Goal: Transaction & Acquisition: Purchase product/service

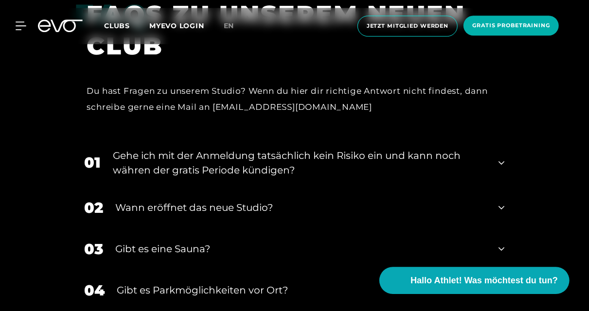
scroll to position [1822, 0]
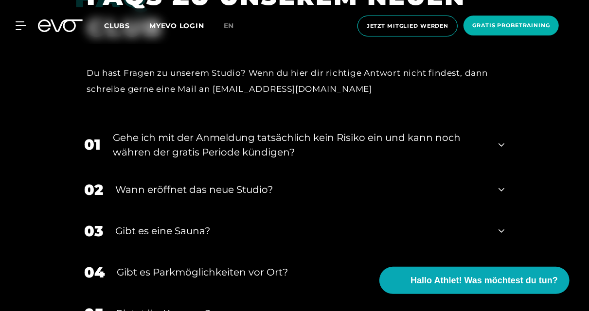
click at [504, 225] on icon at bounding box center [502, 231] width 6 height 12
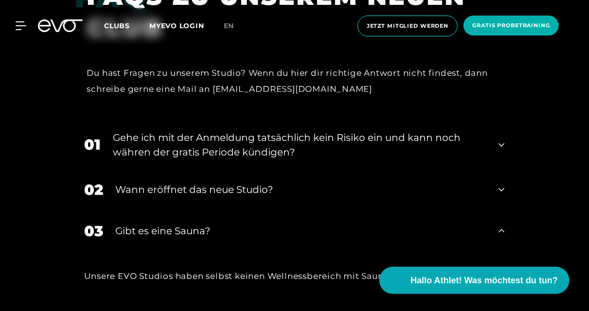
click at [505, 169] on div "02 Wann eröffnet das neue Studio?" at bounding box center [295, 189] width 440 height 41
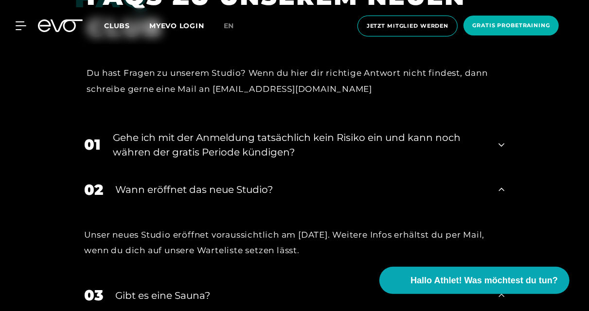
click at [501, 139] on icon at bounding box center [502, 145] width 6 height 12
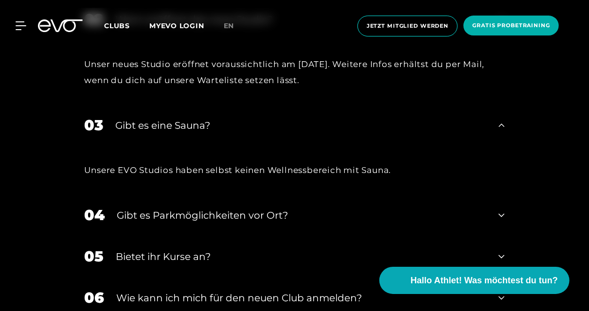
scroll to position [2075, 0]
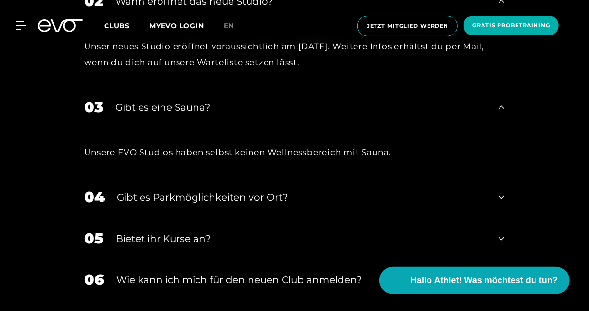
click at [500, 192] on icon at bounding box center [502, 198] width 6 height 12
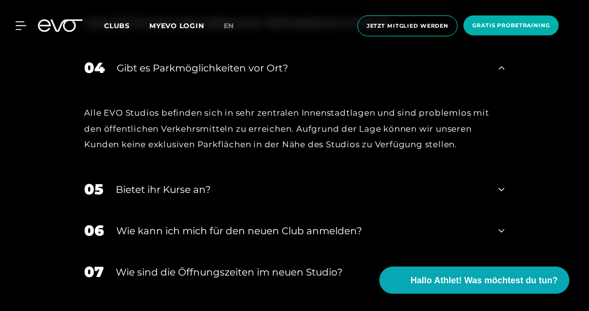
scroll to position [2227, 0]
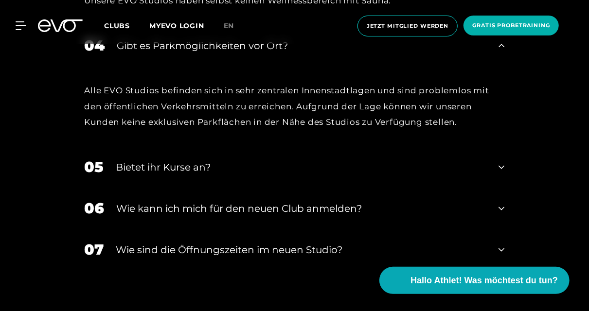
click at [503, 162] on icon at bounding box center [502, 168] width 6 height 12
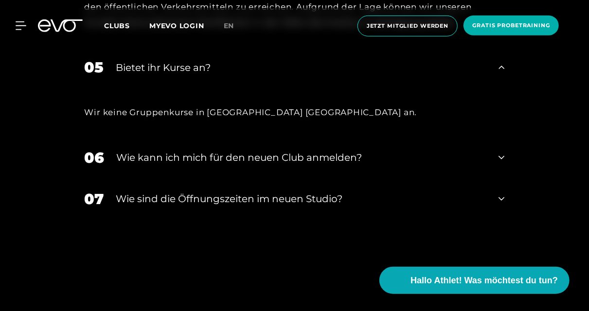
scroll to position [2328, 0]
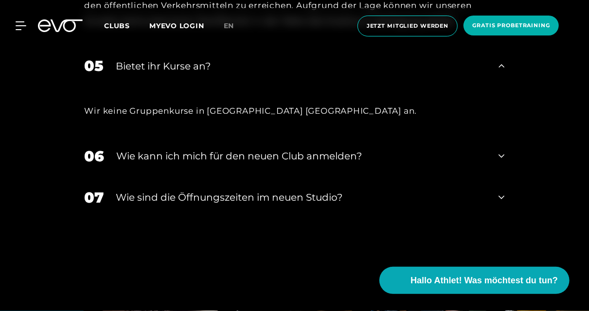
click at [503, 150] on icon at bounding box center [502, 156] width 6 height 12
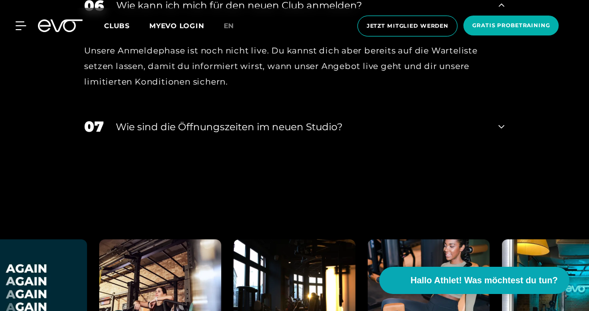
scroll to position [2480, 0]
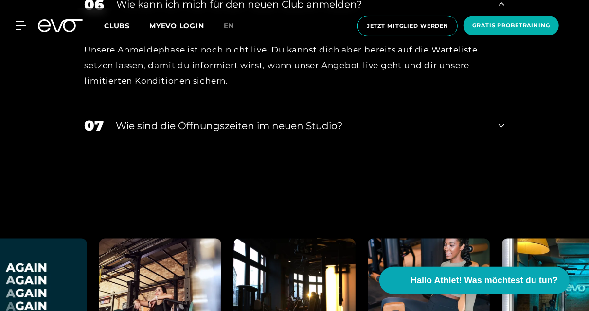
click at [501, 120] on icon at bounding box center [502, 126] width 6 height 12
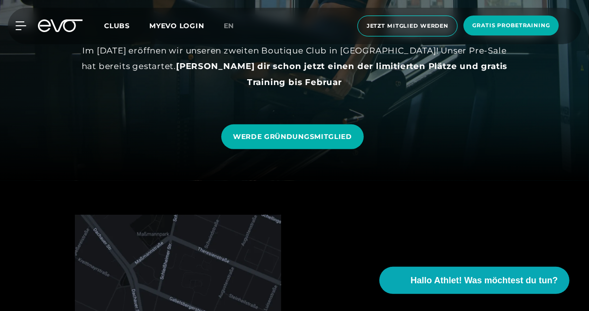
scroll to position [0, 0]
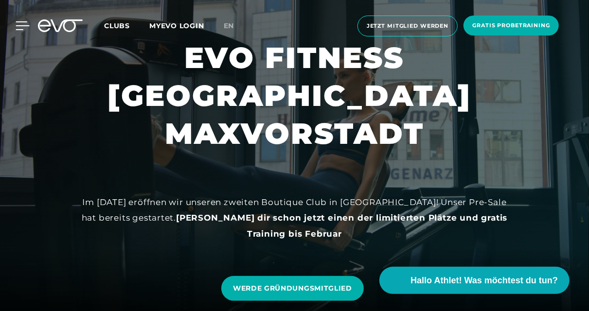
click at [24, 27] on icon at bounding box center [23, 25] width 14 height 9
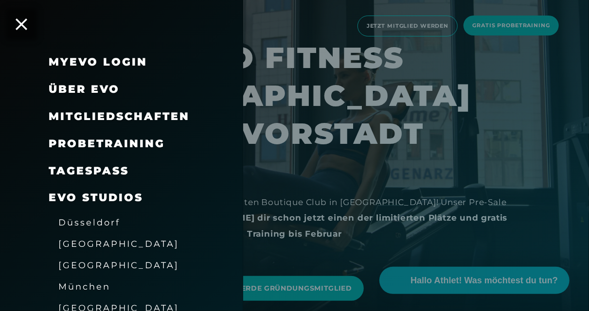
scroll to position [54, 0]
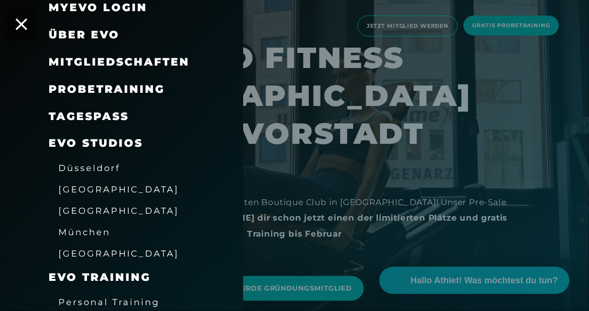
click at [124, 61] on span "Mitgliedschaften" at bounding box center [119, 61] width 141 height 13
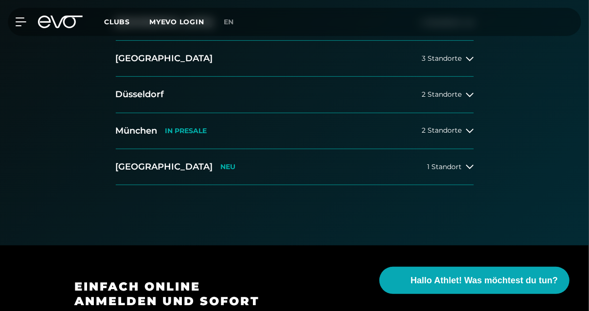
scroll to position [253, 0]
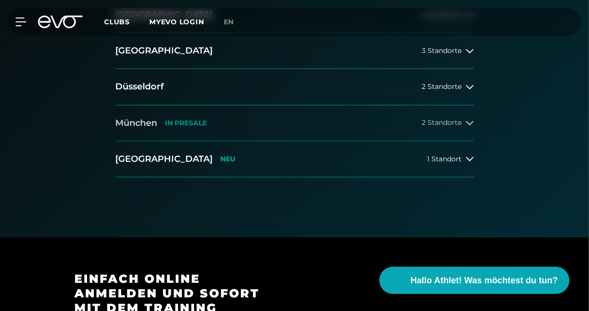
click at [468, 123] on icon at bounding box center [470, 123] width 8 height 8
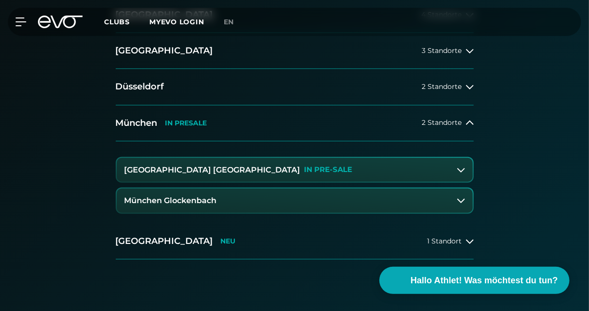
click at [456, 171] on button "[GEOGRAPHIC_DATA] Maxvorstadt IN PRE-SALE" at bounding box center [295, 170] width 356 height 24
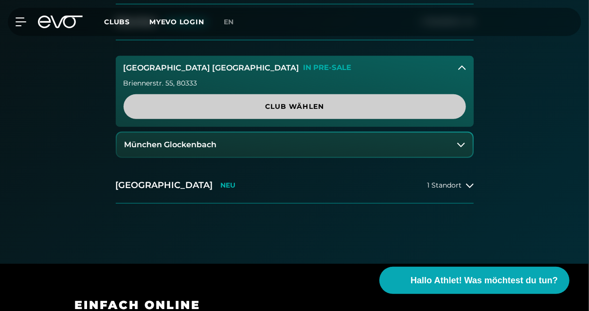
click at [333, 108] on span "Club wählen" at bounding box center [294, 107] width 319 height 10
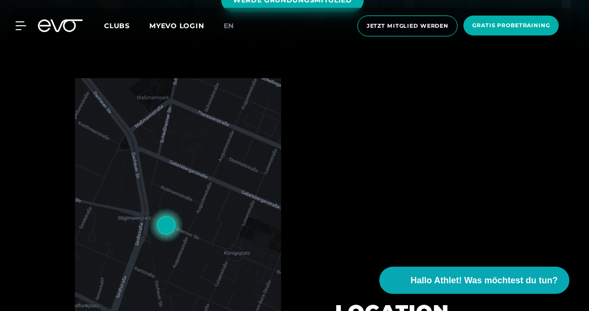
scroll to position [304, 0]
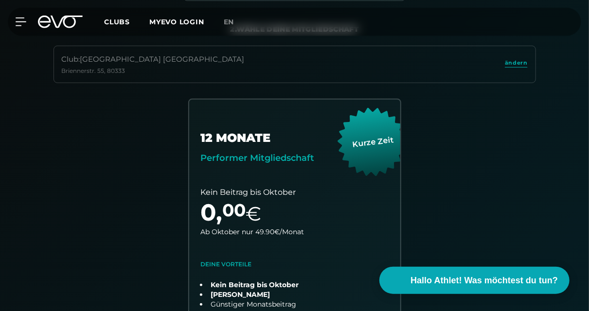
scroll to position [205, 0]
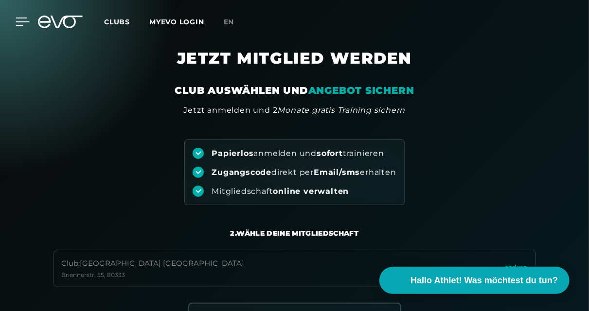
click at [19, 22] on icon at bounding box center [23, 22] width 14 height 8
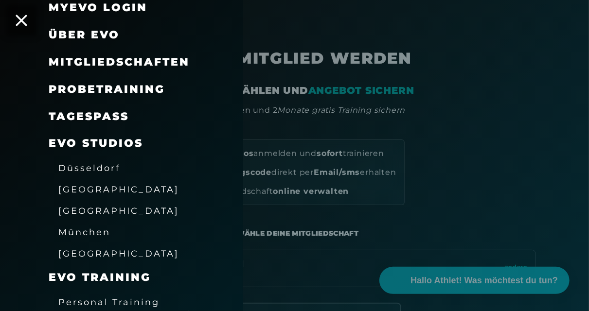
click at [75, 119] on link "TAGESPASS" at bounding box center [89, 116] width 80 height 13
